Goal: Task Accomplishment & Management: Manage account settings

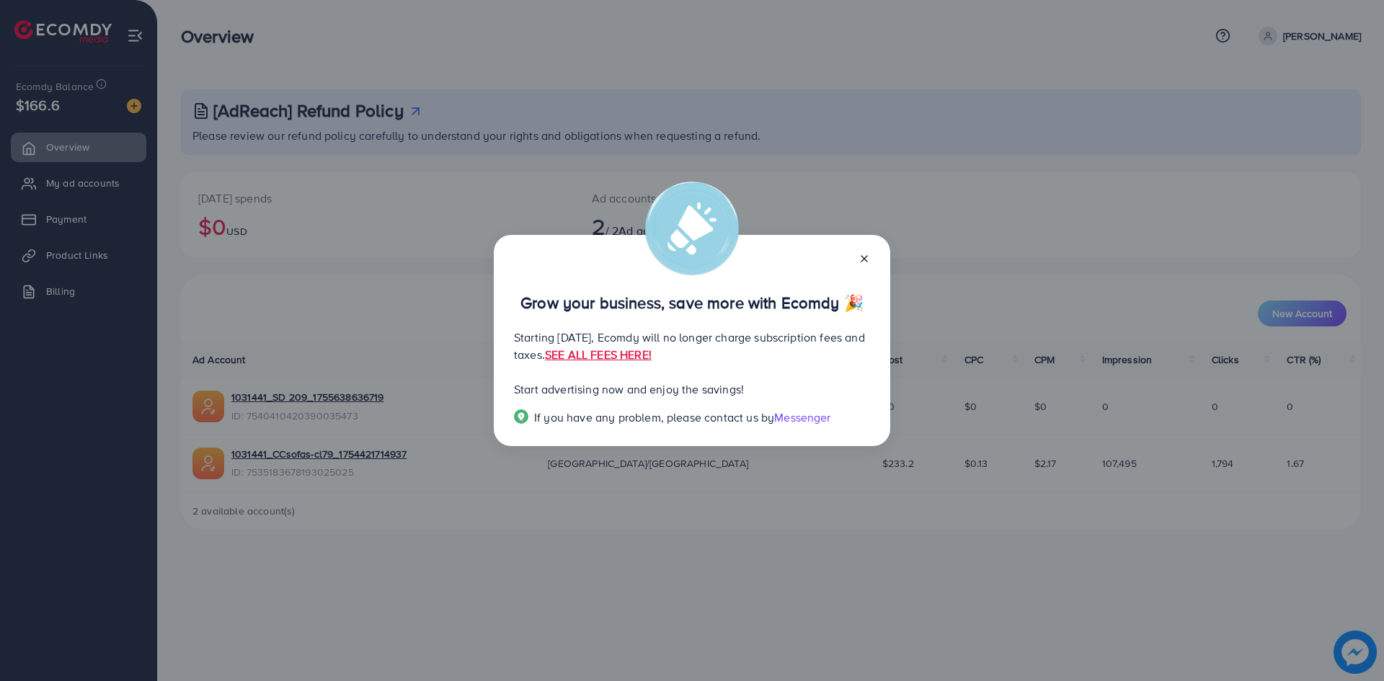
click at [867, 259] on icon at bounding box center [865, 259] width 12 height 12
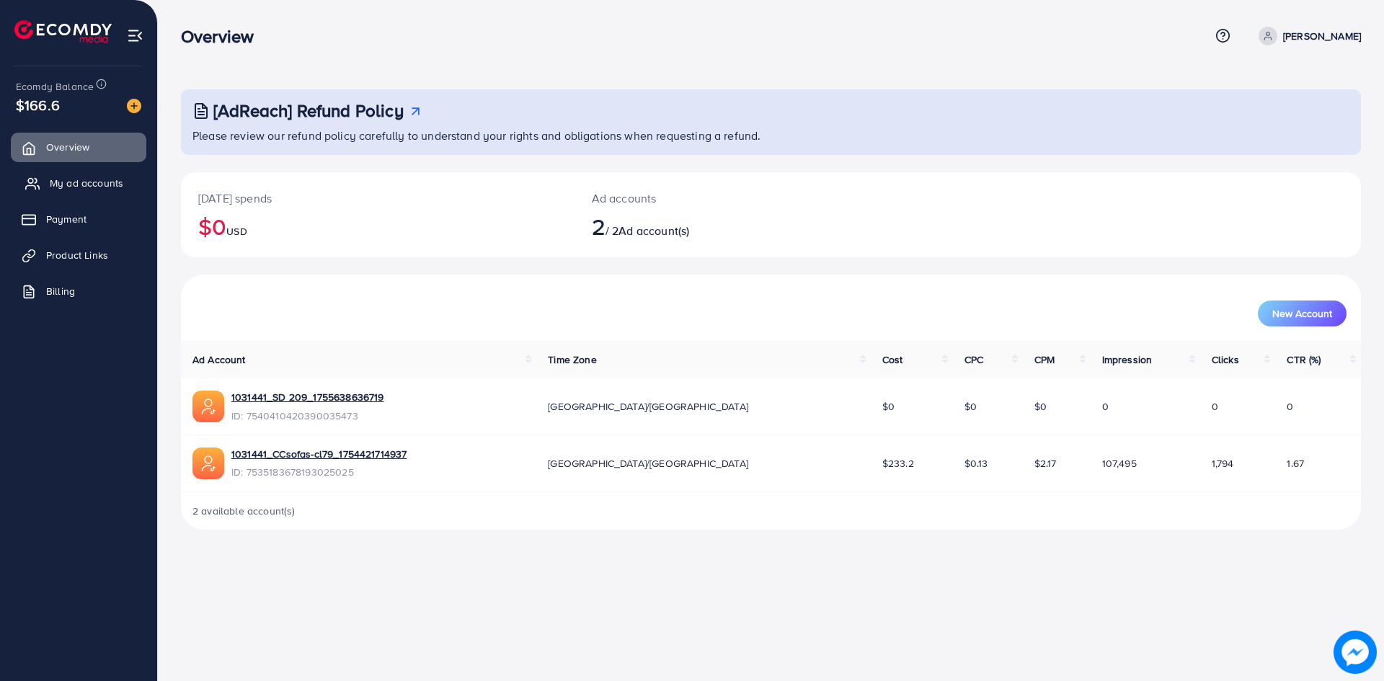
click at [104, 175] on link "My ad accounts" at bounding box center [79, 183] width 136 height 29
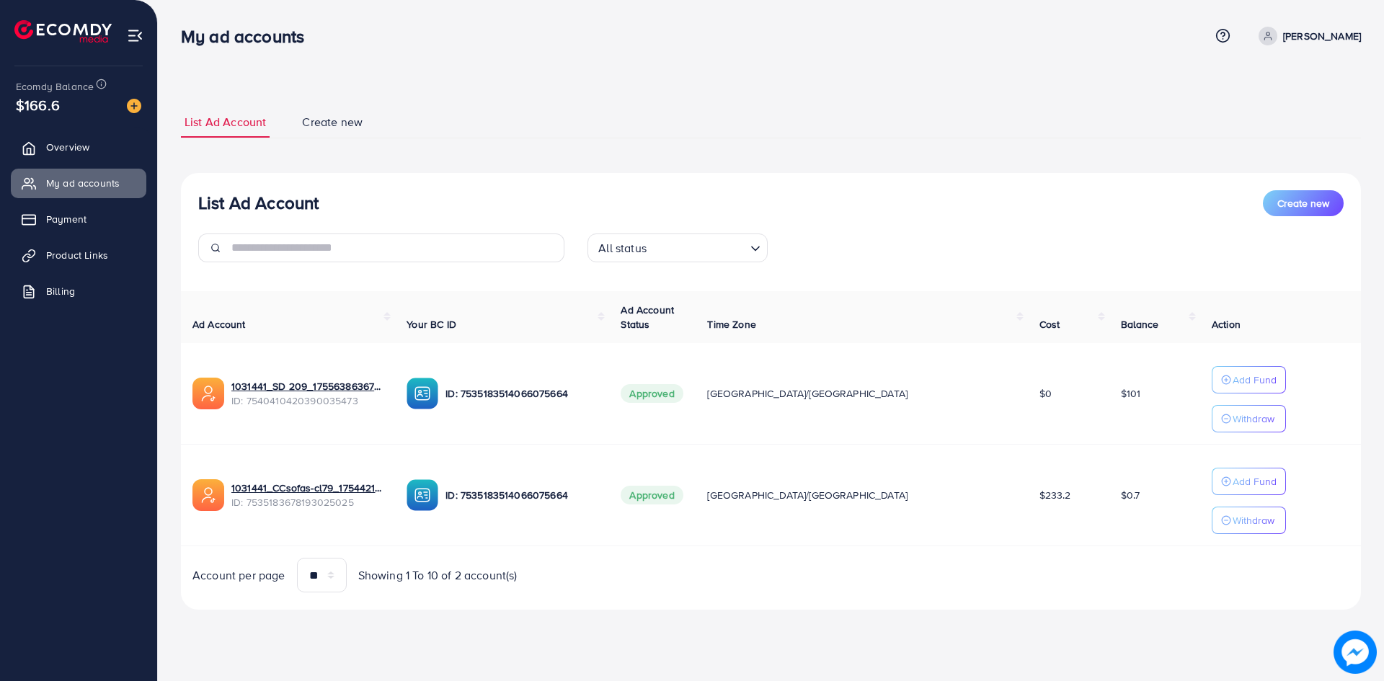
drag, startPoint x: 195, startPoint y: 203, endPoint x: 374, endPoint y: 214, distance: 179.2
click at [374, 214] on div "List Ad Account Create new All status Loading..." at bounding box center [771, 232] width 1180 height 84
click at [374, 214] on div "List Ad Account Create new" at bounding box center [771, 203] width 1146 height 26
drag, startPoint x: 196, startPoint y: 208, endPoint x: 350, endPoint y: 216, distance: 154.5
click at [350, 216] on div "List Ad Account Create new All status Loading..." at bounding box center [771, 232] width 1180 height 84
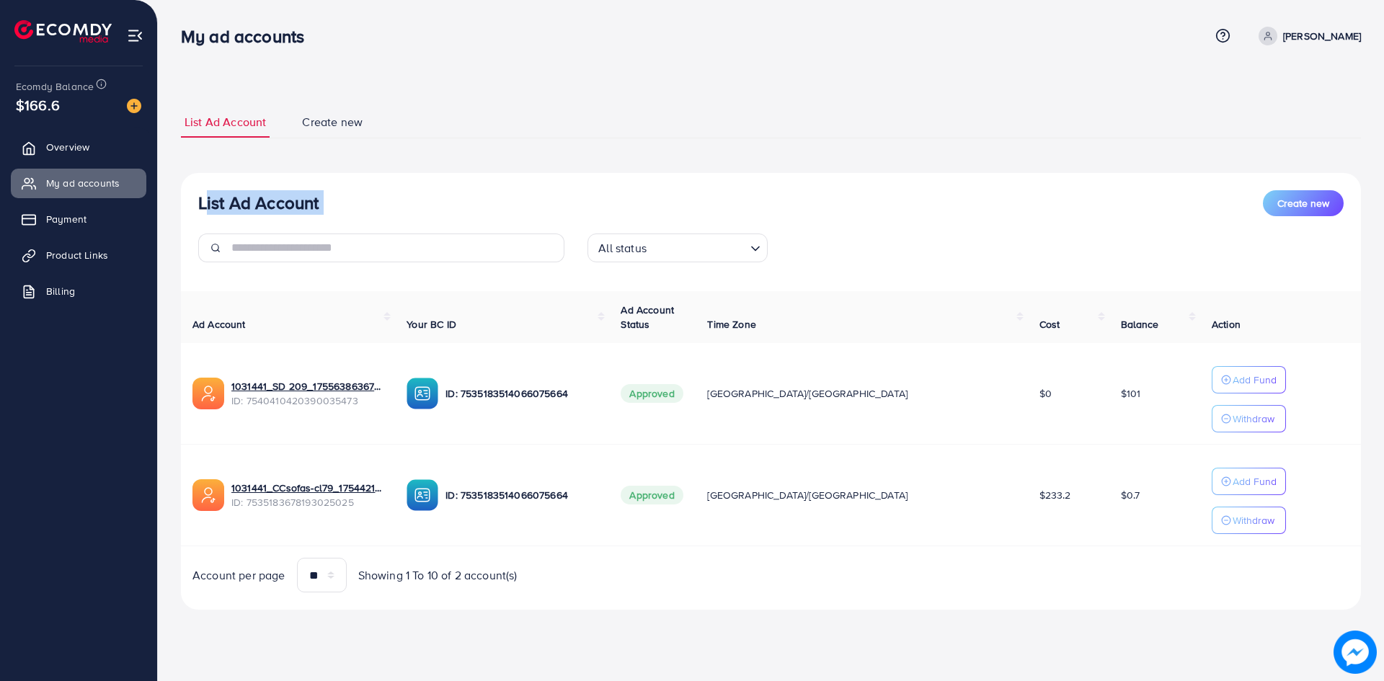
click at [350, 216] on div "List Ad Account Create new" at bounding box center [771, 203] width 1146 height 26
drag, startPoint x: 1084, startPoint y: 400, endPoint x: 1064, endPoint y: 403, distance: 21.1
click at [1110, 403] on td "$101" at bounding box center [1156, 394] width 92 height 102
drag, startPoint x: 808, startPoint y: 237, endPoint x: 273, endPoint y: 115, distance: 548.0
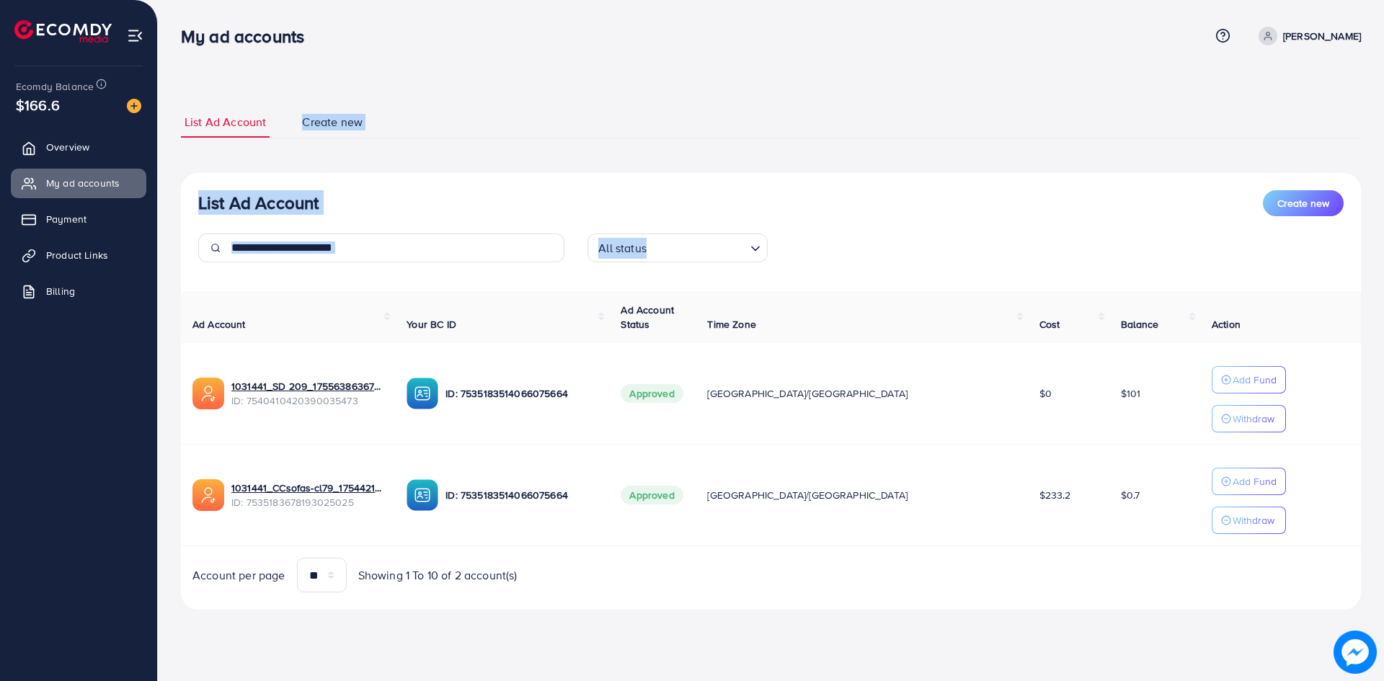
click at [273, 115] on div "List Ad Account Create new List Ad Account Create new All status Loading... Ad …" at bounding box center [771, 358] width 1180 height 503
drag, startPoint x: 182, startPoint y: 40, endPoint x: 485, endPoint y: 173, distance: 330.6
click at [485, 173] on div "My ad accounts Help Center Contact Support Term and policy About Us Rasheed Kha…" at bounding box center [692, 325] width 1384 height 650
click at [485, 173] on div "List Ad Account Create new All status Loading... Ad Account Your BC ID Ad Accou…" at bounding box center [771, 392] width 1180 height 438
click at [941, 577] on div "Account per page ** ** ** *** Showing 1 To 10 of 2 account(s)" at bounding box center [770, 575] width 1203 height 35
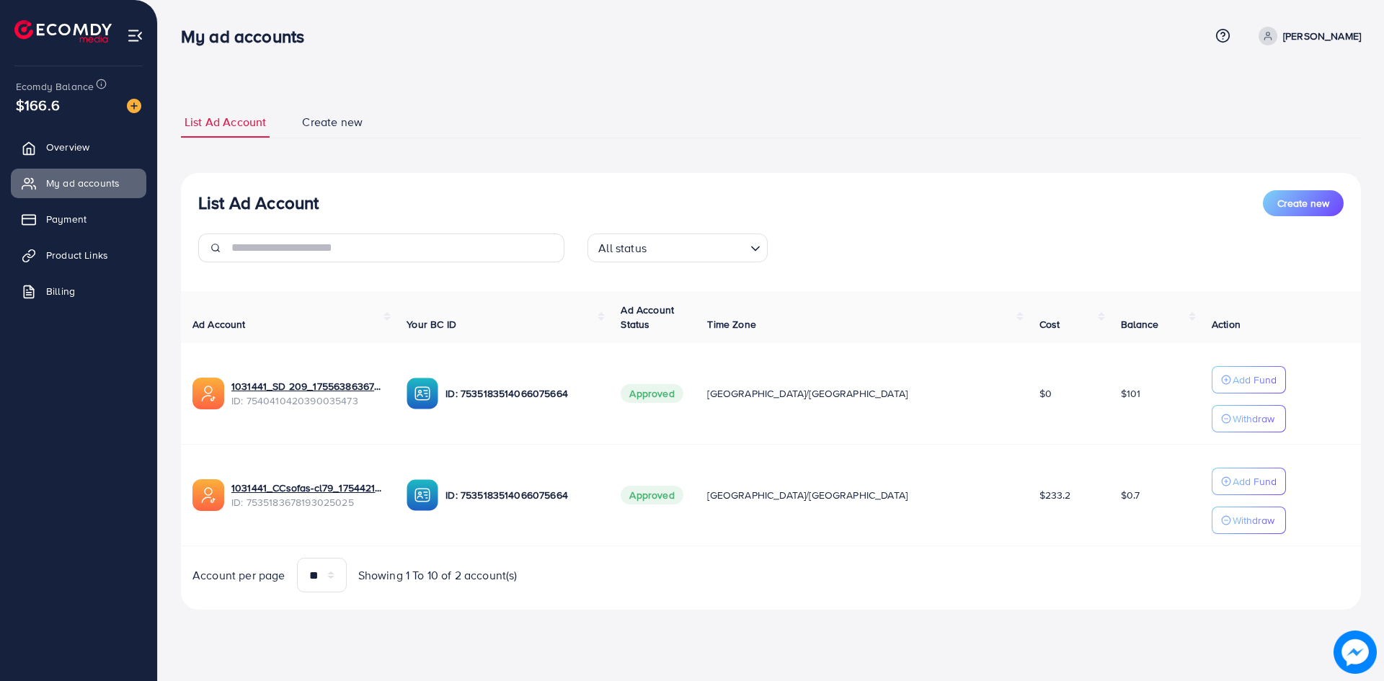
drag, startPoint x: 941, startPoint y: 577, endPoint x: 213, endPoint y: 206, distance: 816.8
click at [213, 206] on div "List Ad Account Create new All status Loading... Ad Account Your BC ID Ad Accou…" at bounding box center [771, 392] width 1180 height 438
drag, startPoint x: 172, startPoint y: 53, endPoint x: 232, endPoint y: 82, distance: 67.4
click at [232, 82] on div "List Ad Account Create new List Ad Account Create new All status Loading... Ad …" at bounding box center [771, 325] width 1227 height 650
